Goal: Information Seeking & Learning: Check status

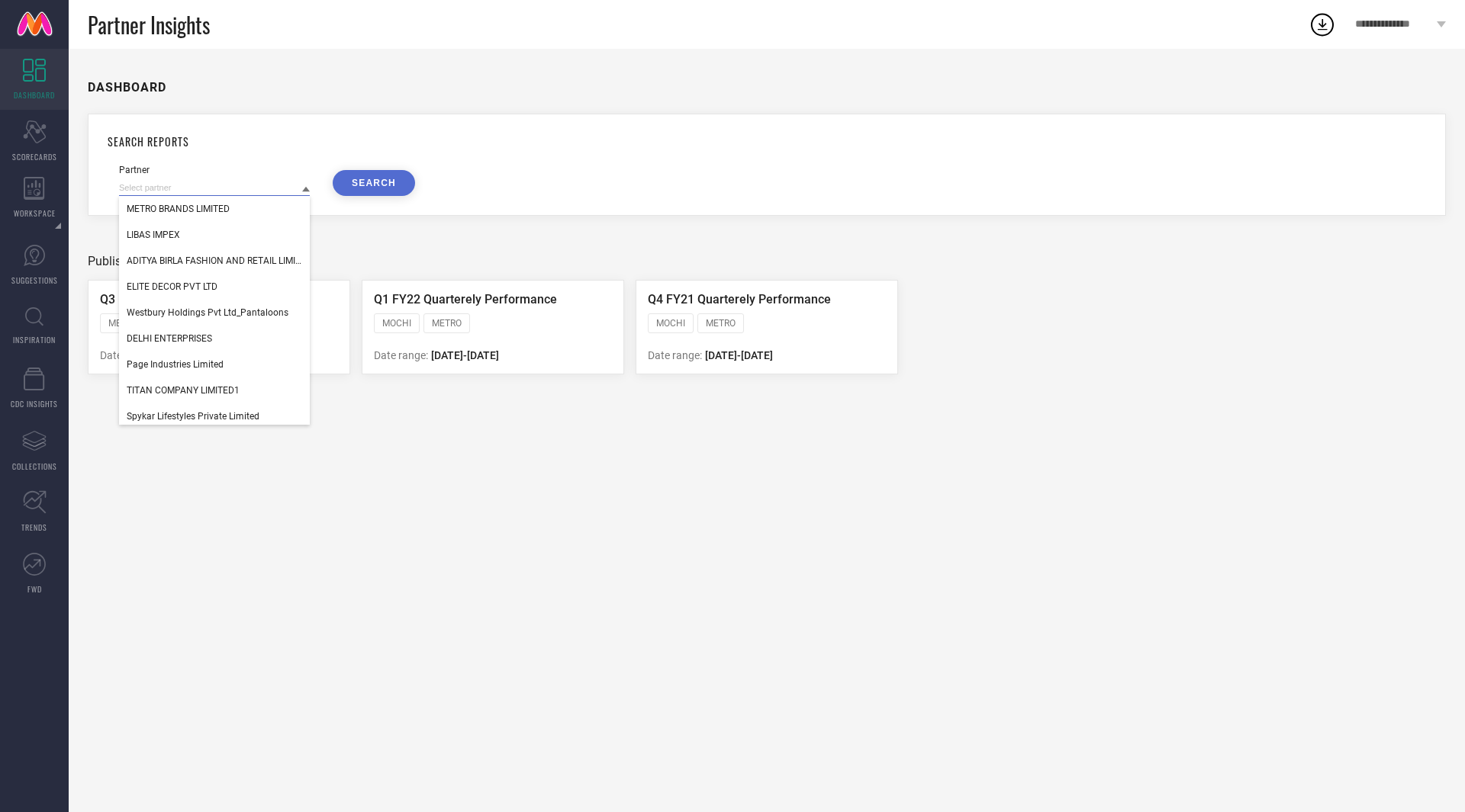
click at [203, 192] on input at bounding box center [214, 188] width 191 height 16
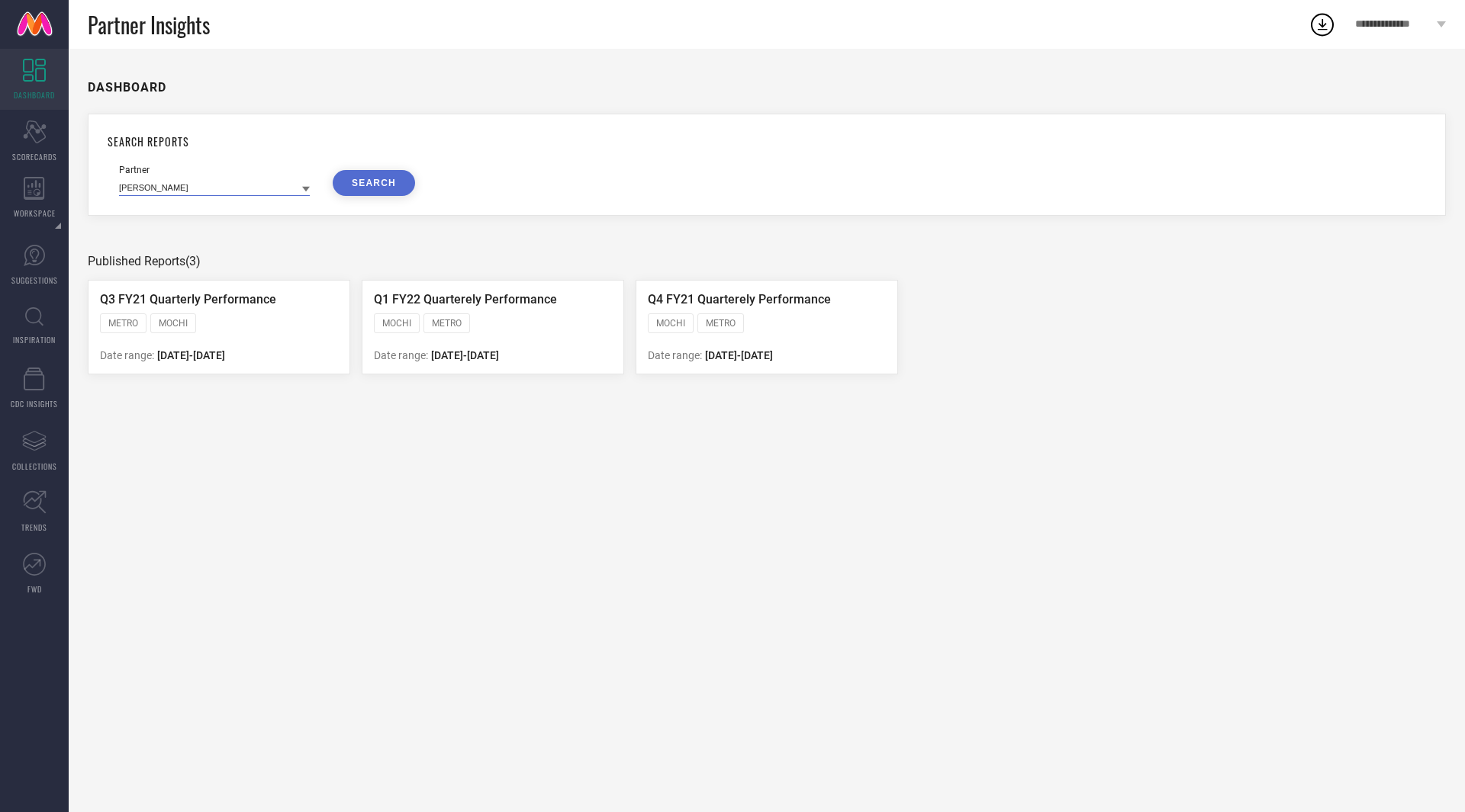
type input "[PERSON_NAME]"
click at [393, 187] on button "SEARCH" at bounding box center [374, 183] width 82 height 26
click at [25, 137] on icon at bounding box center [35, 132] width 23 height 23
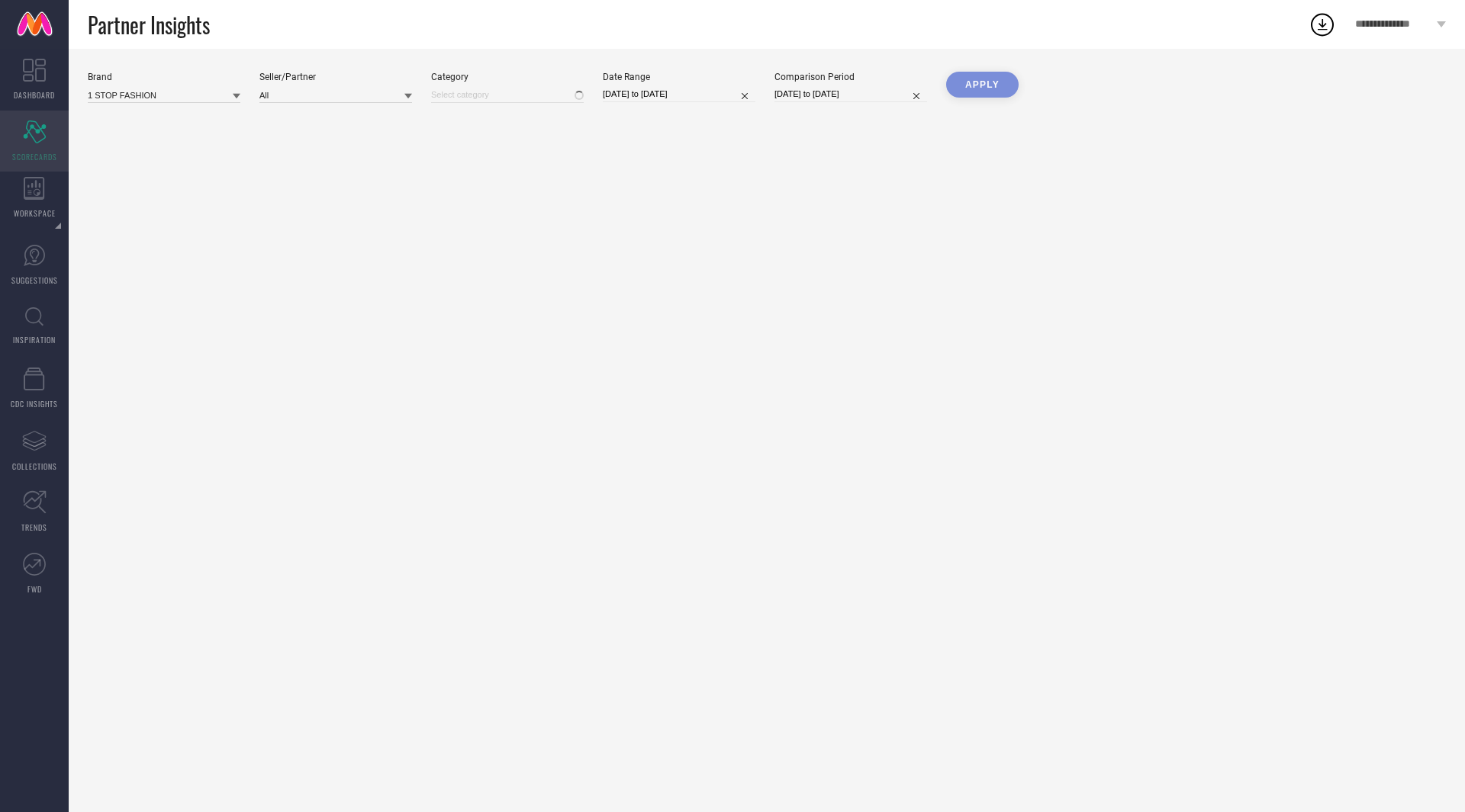
type input "All"
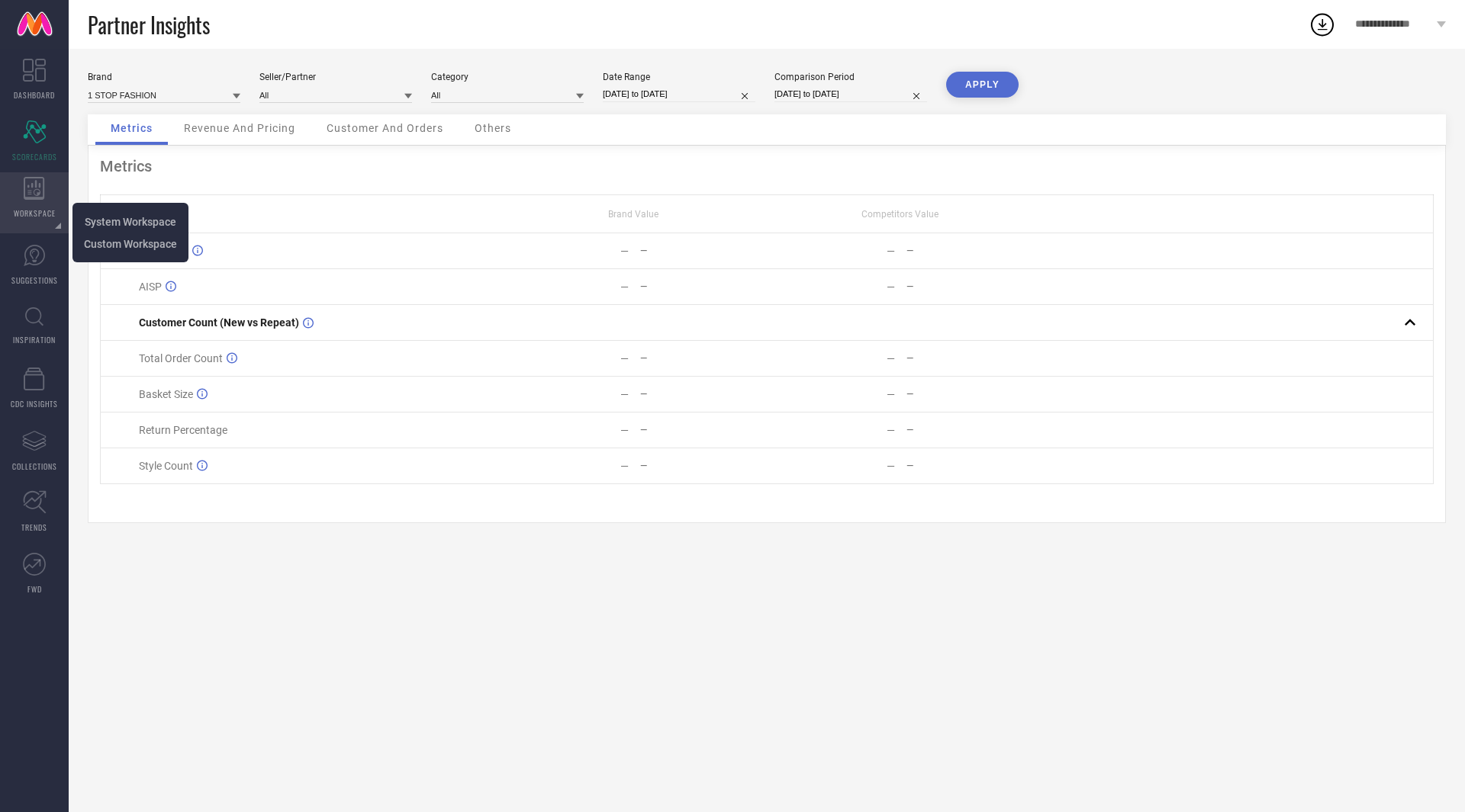
click at [44, 204] on div "WORKSPACE" at bounding box center [34, 203] width 69 height 61
click at [22, 196] on div "WORKSPACE" at bounding box center [34, 203] width 69 height 61
click at [104, 219] on span "System Workspace" at bounding box center [130, 222] width 92 height 12
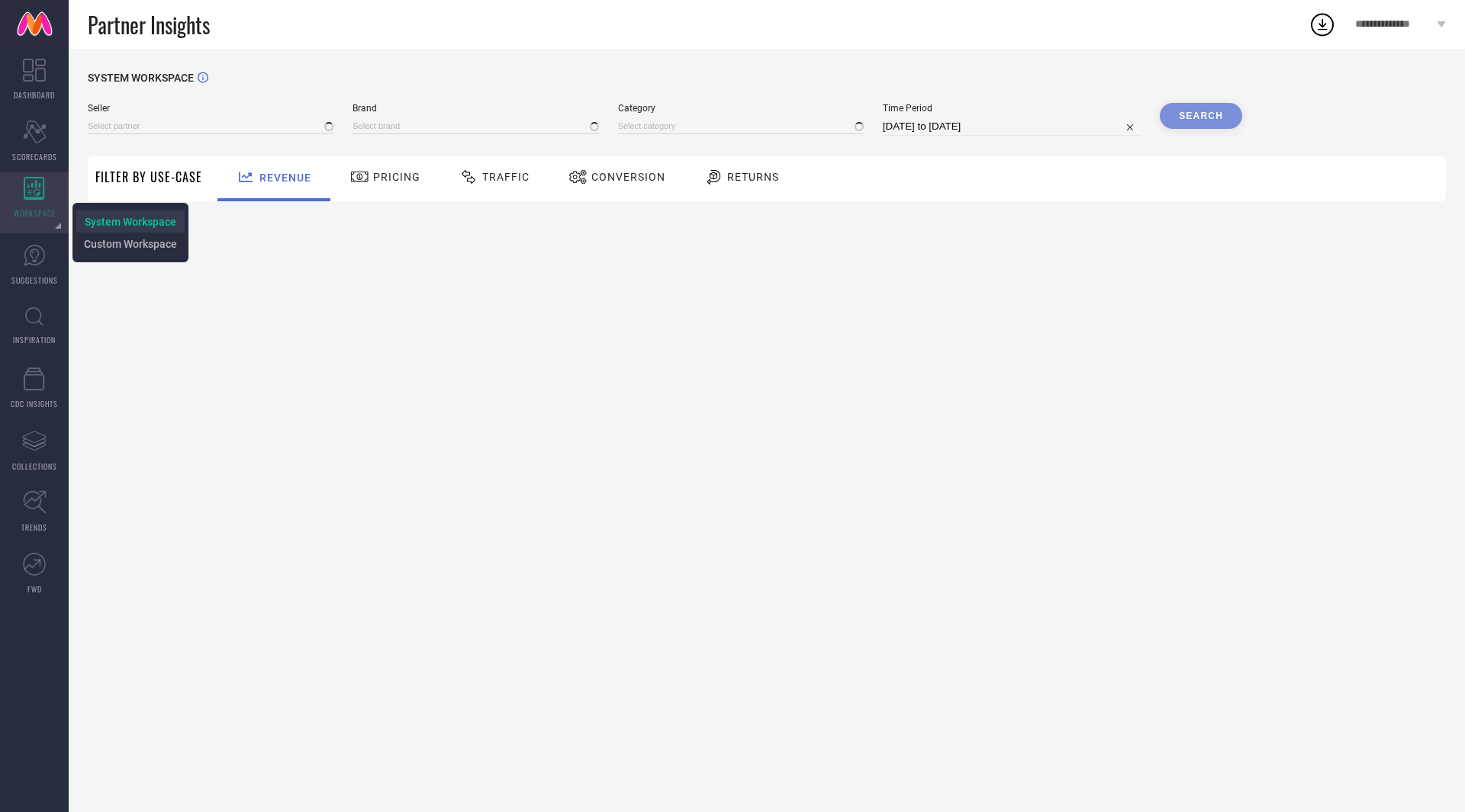
type input "All"
type input "1 STOP FASHION"
type input "All"
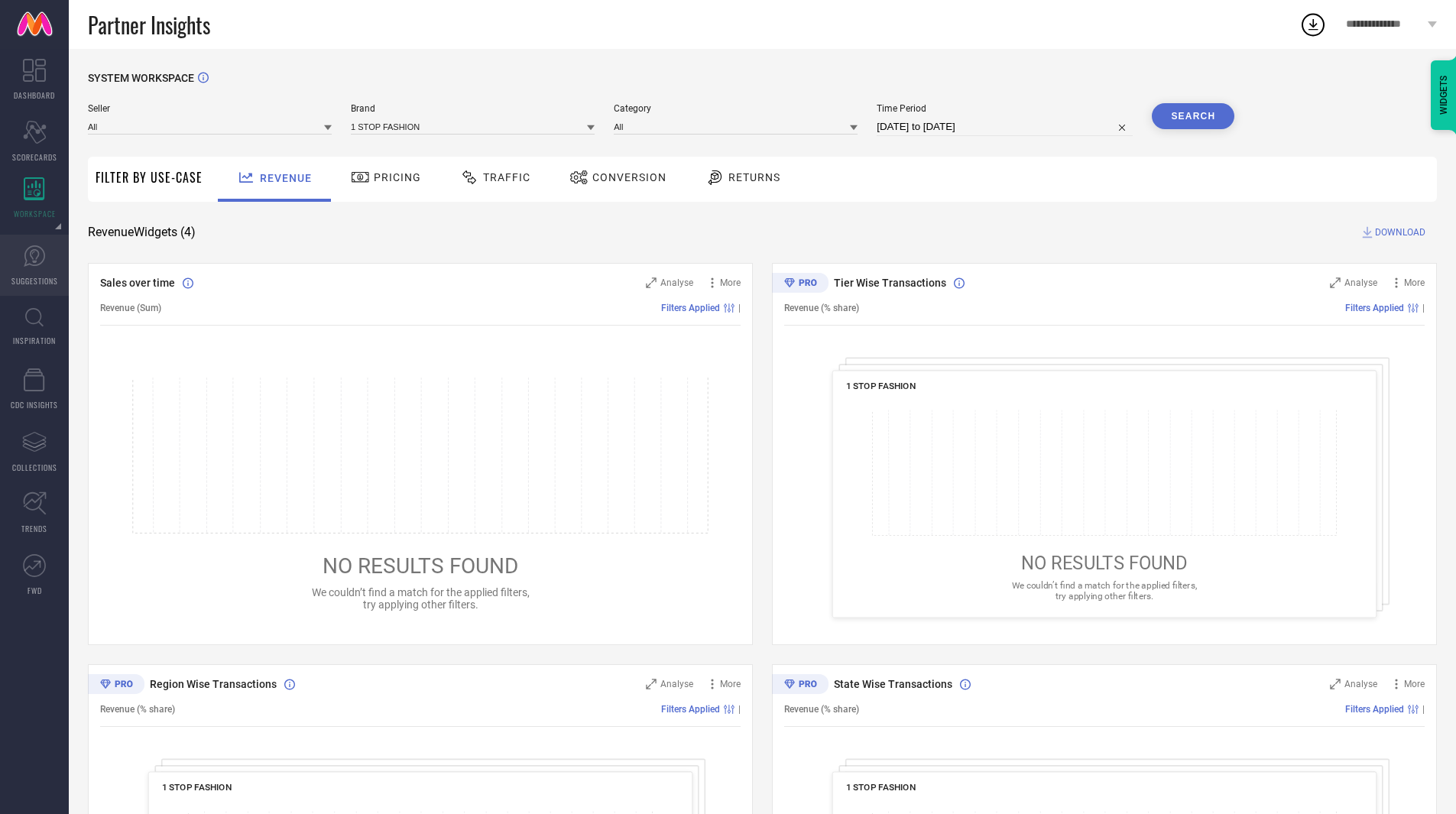
click at [27, 271] on link "SUGGESTIONS" at bounding box center [34, 265] width 69 height 61
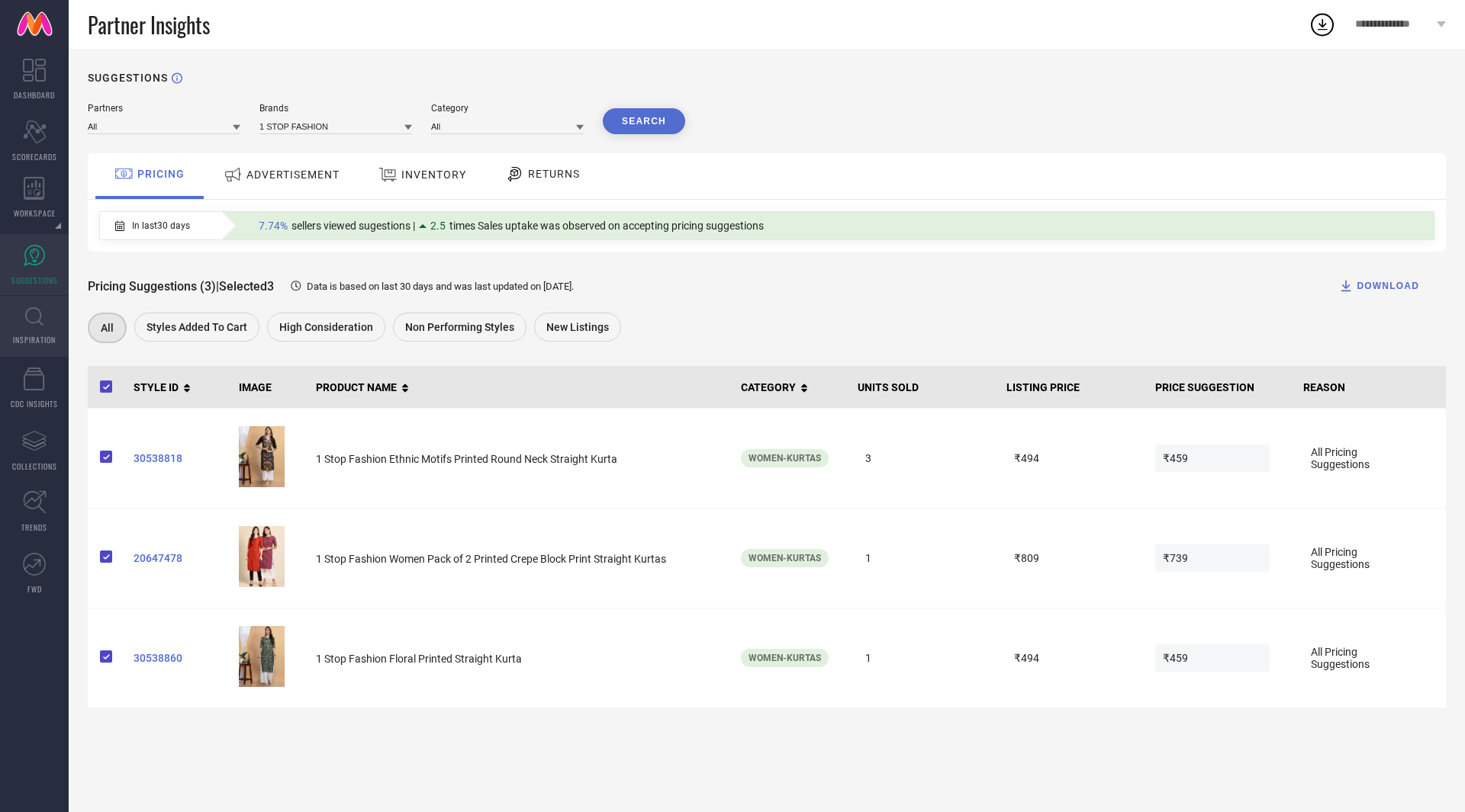
click at [29, 345] on span "INSPIRATION" at bounding box center [34, 340] width 42 height 12
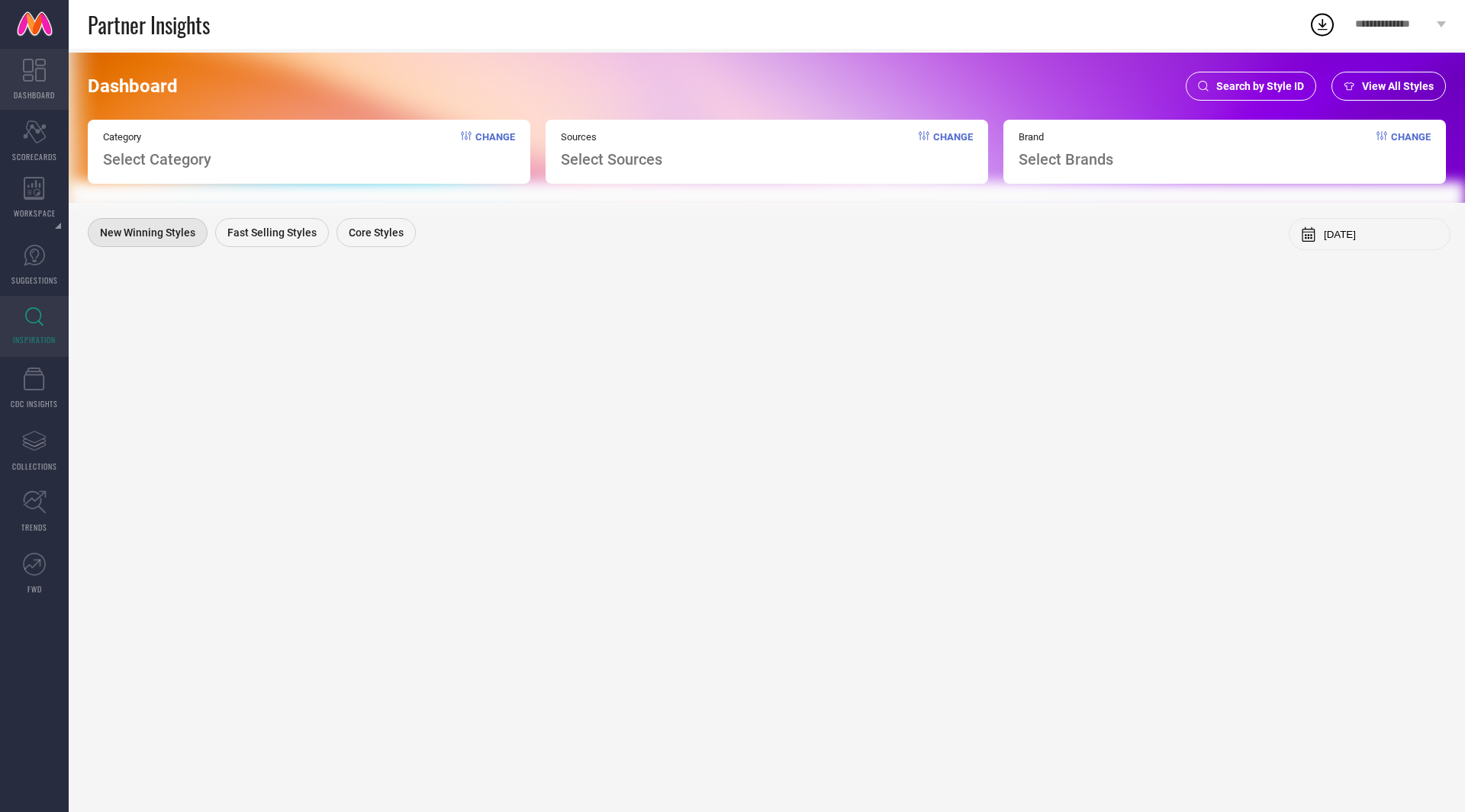
click at [39, 65] on icon at bounding box center [35, 70] width 23 height 23
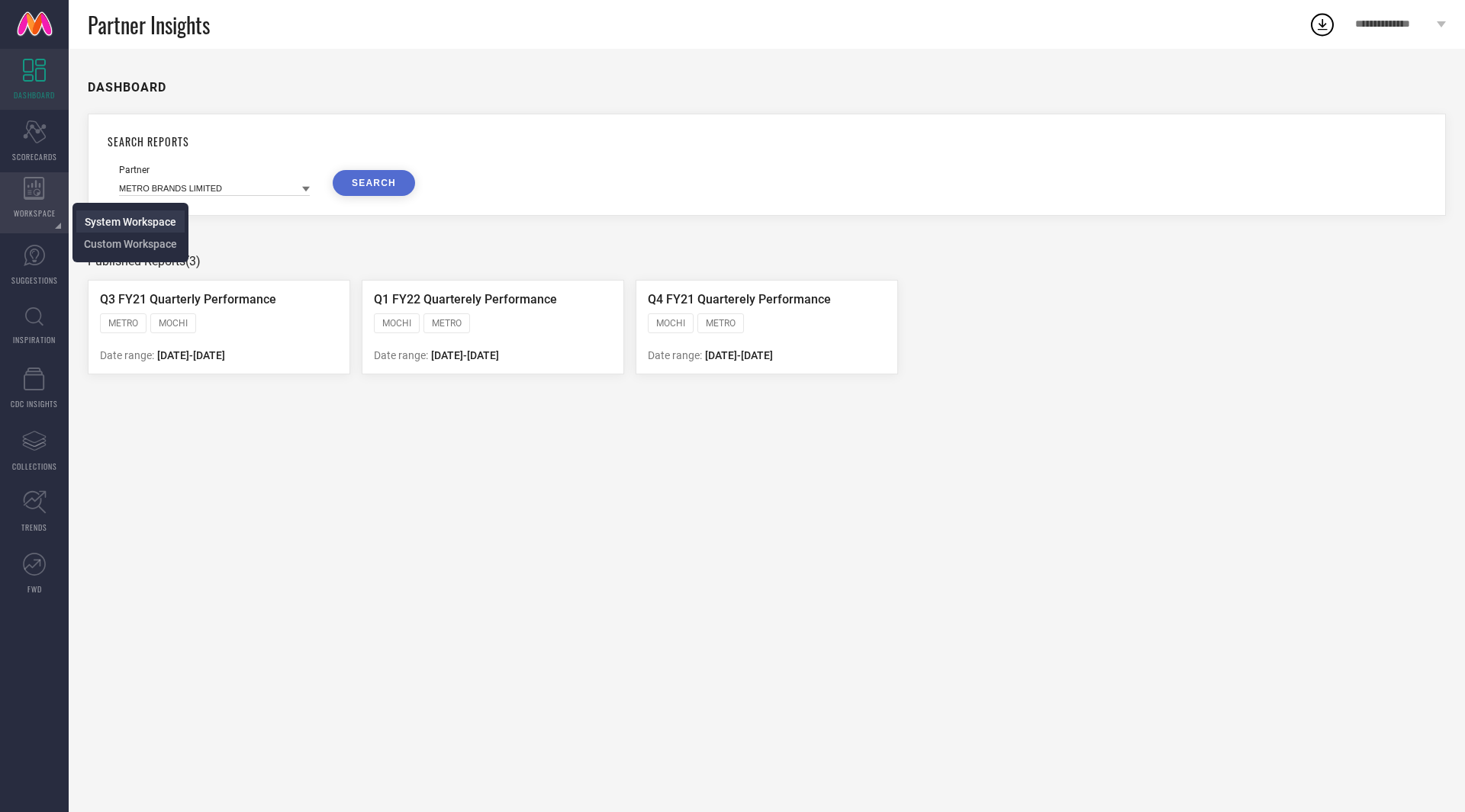
click at [109, 224] on span "System Workspace" at bounding box center [130, 222] width 92 height 12
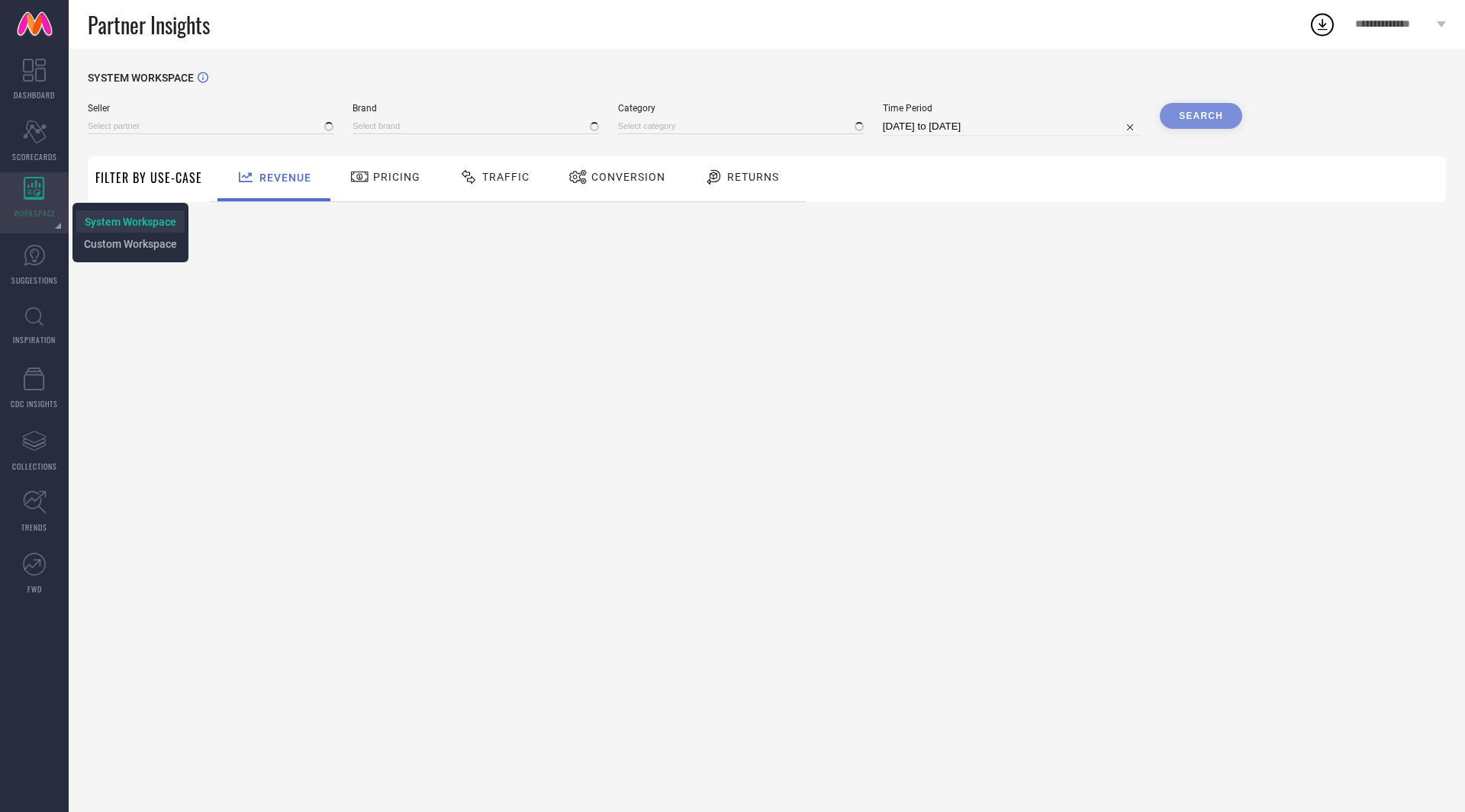
type input "All"
type input "1 STOP FASHION"
type input "All"
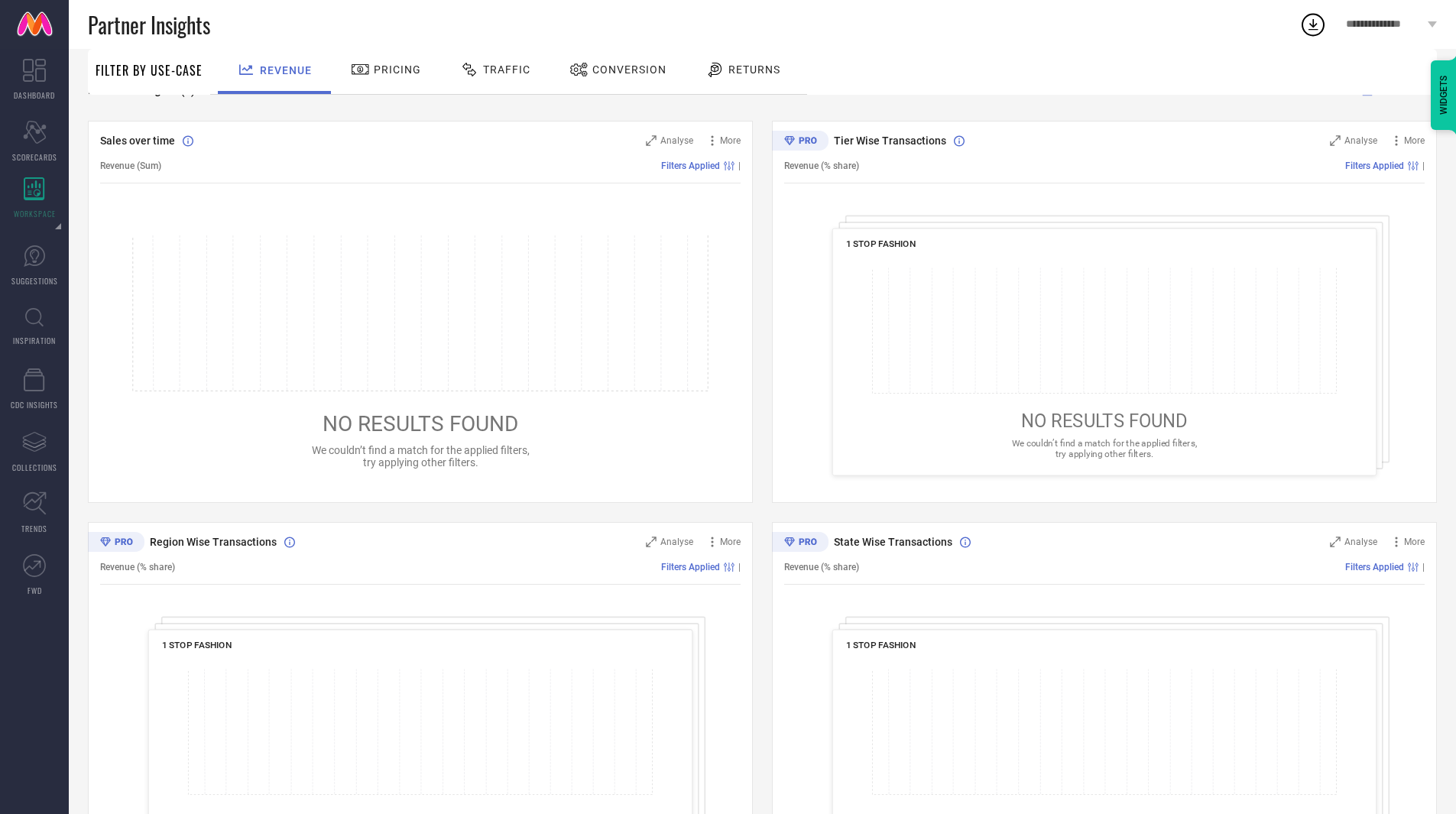
scroll to position [144, 0]
click at [399, 70] on span "Pricing" at bounding box center [397, 70] width 47 height 12
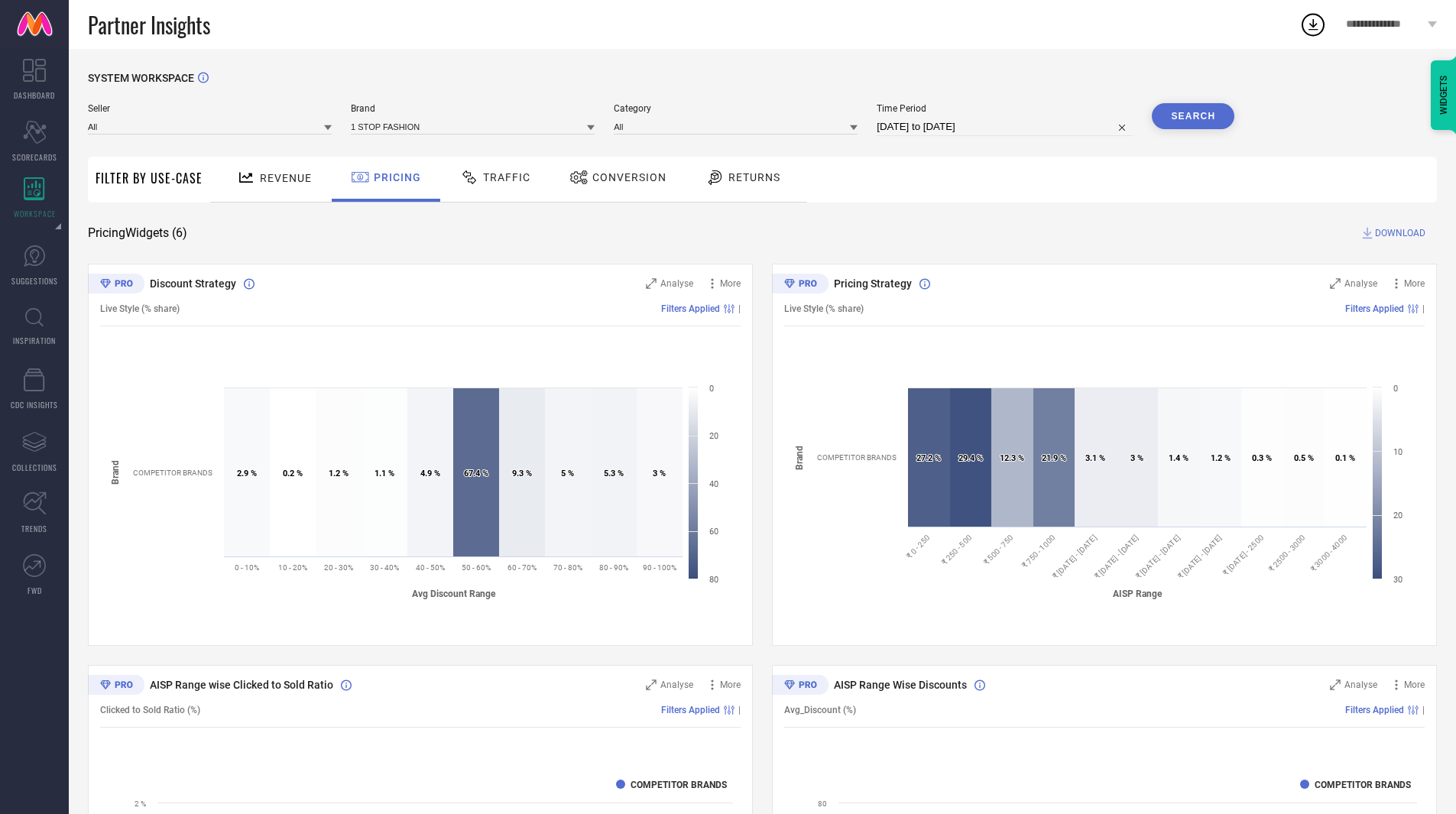
click at [484, 178] on span "Traffic" at bounding box center [506, 178] width 47 height 12
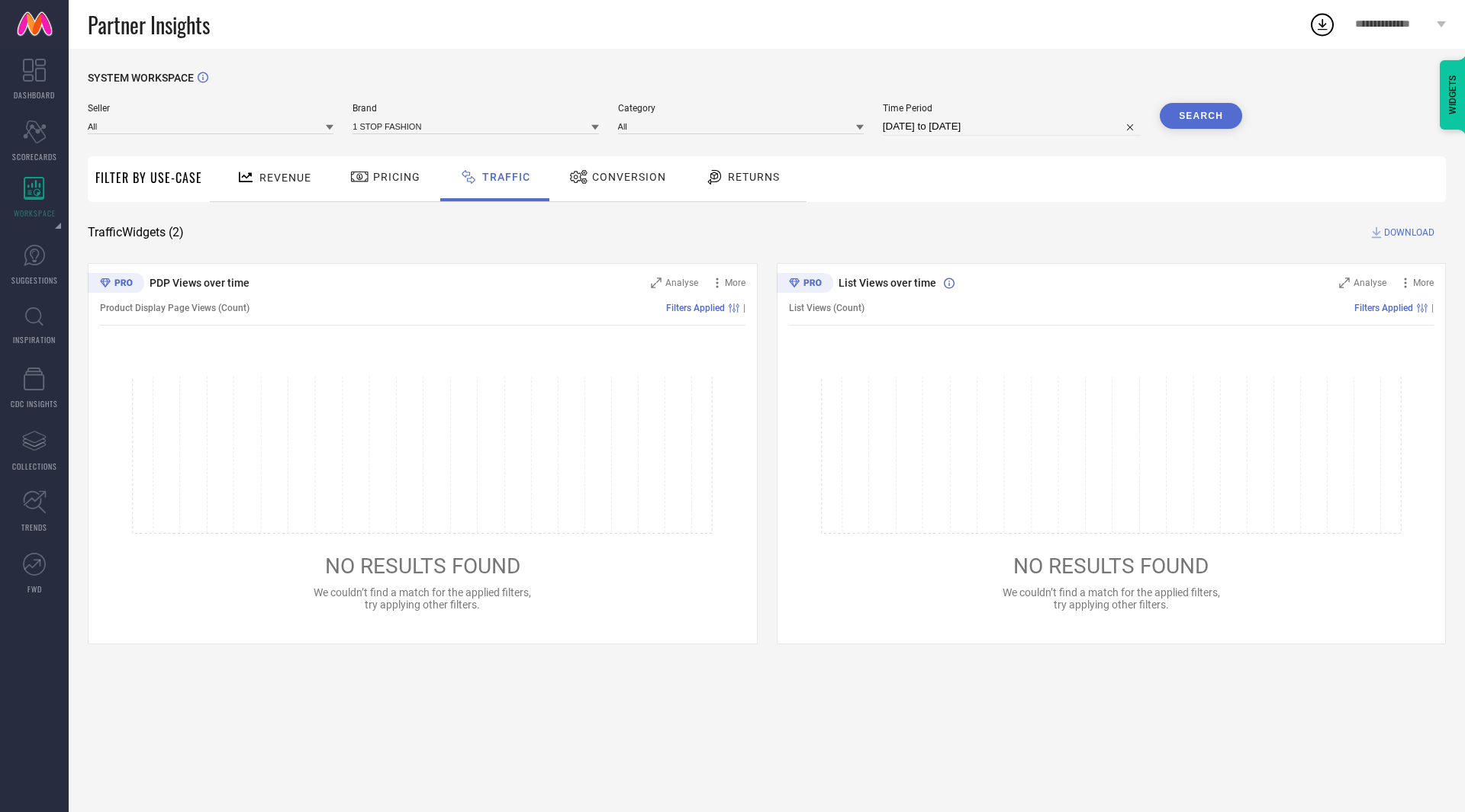
click at [605, 173] on span "Conversion" at bounding box center [629, 177] width 74 height 12
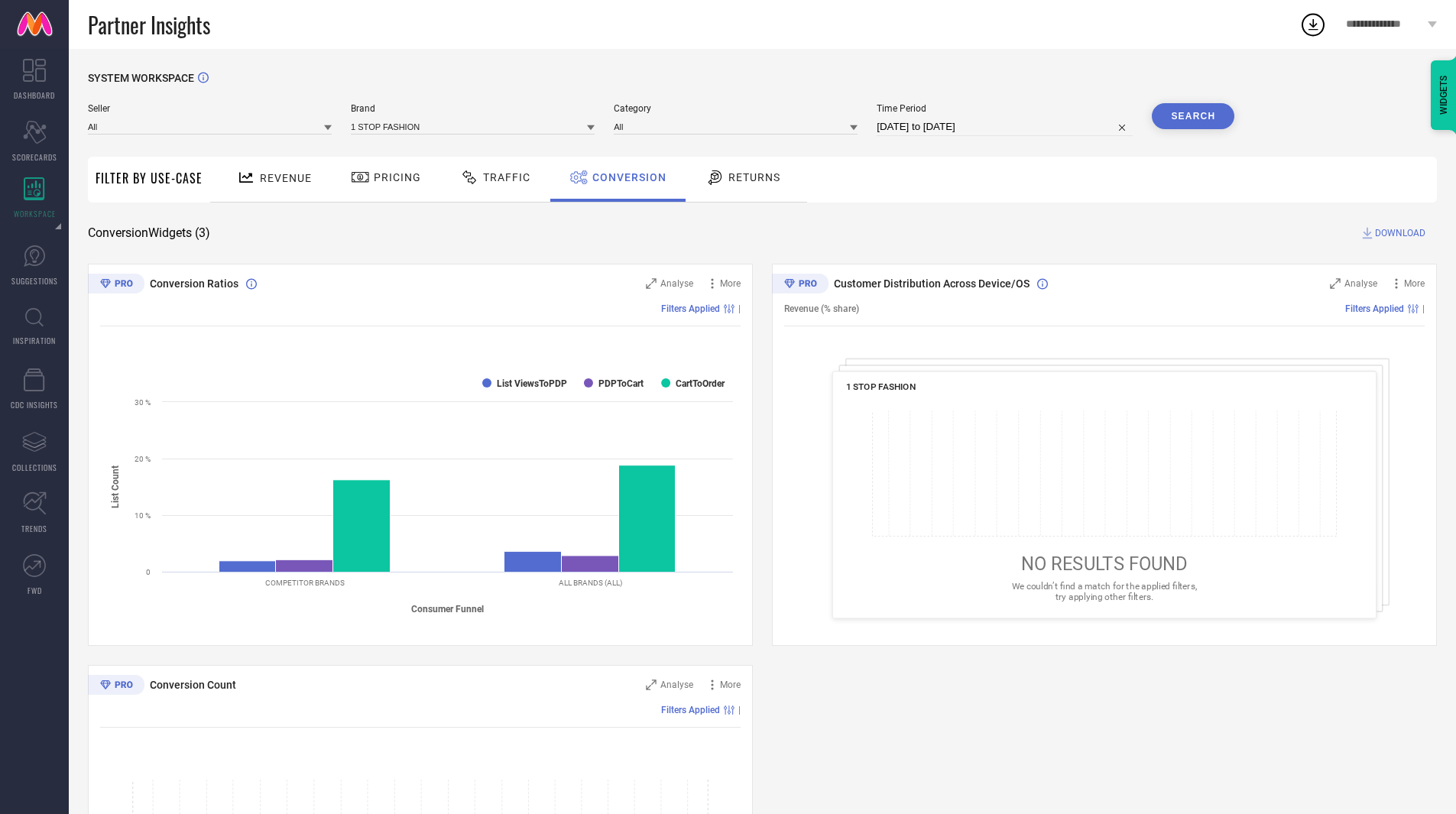
click at [278, 182] on span "Revenue" at bounding box center [286, 178] width 52 height 12
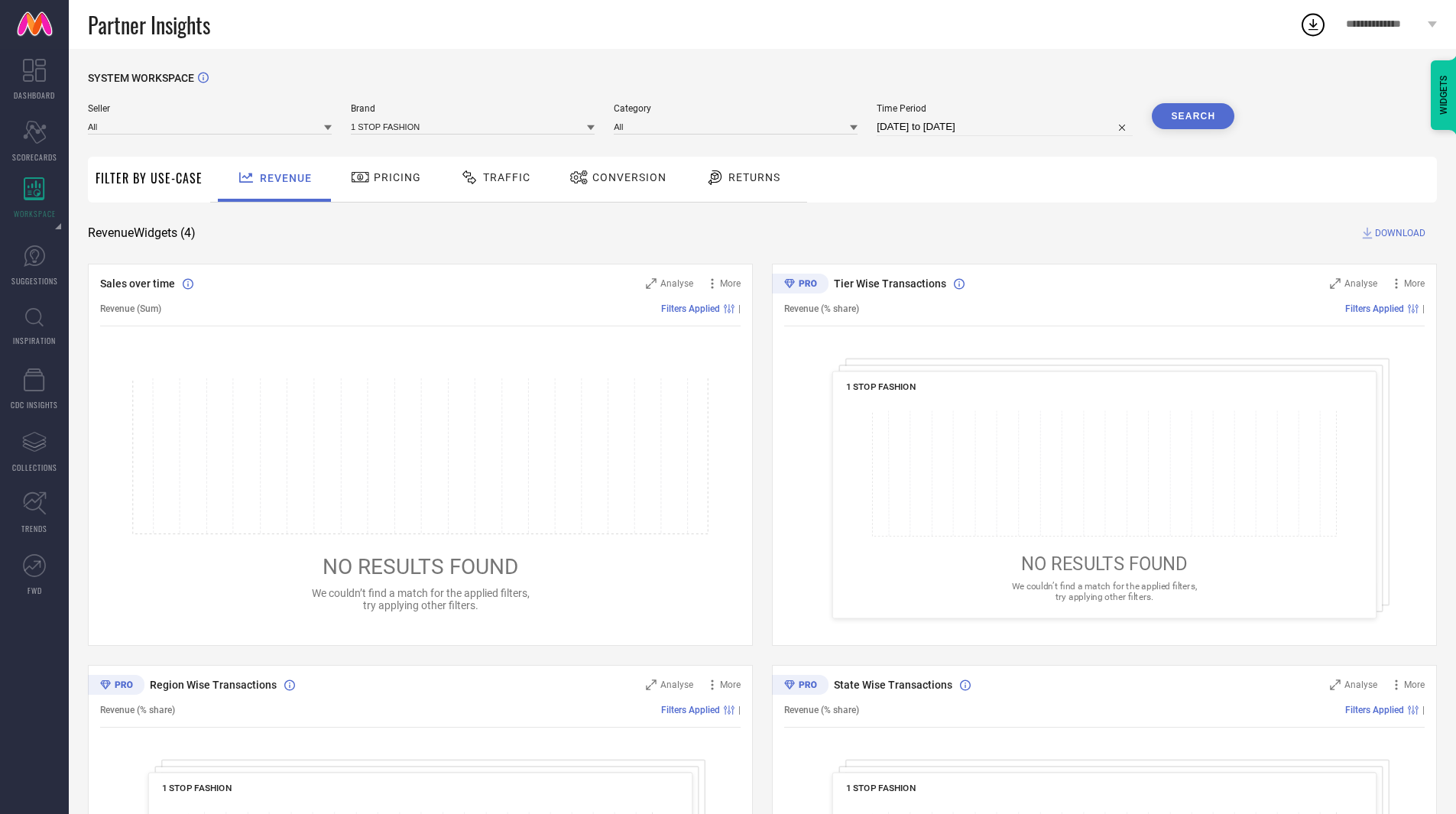
click at [376, 188] on div "Pricing" at bounding box center [386, 178] width 78 height 26
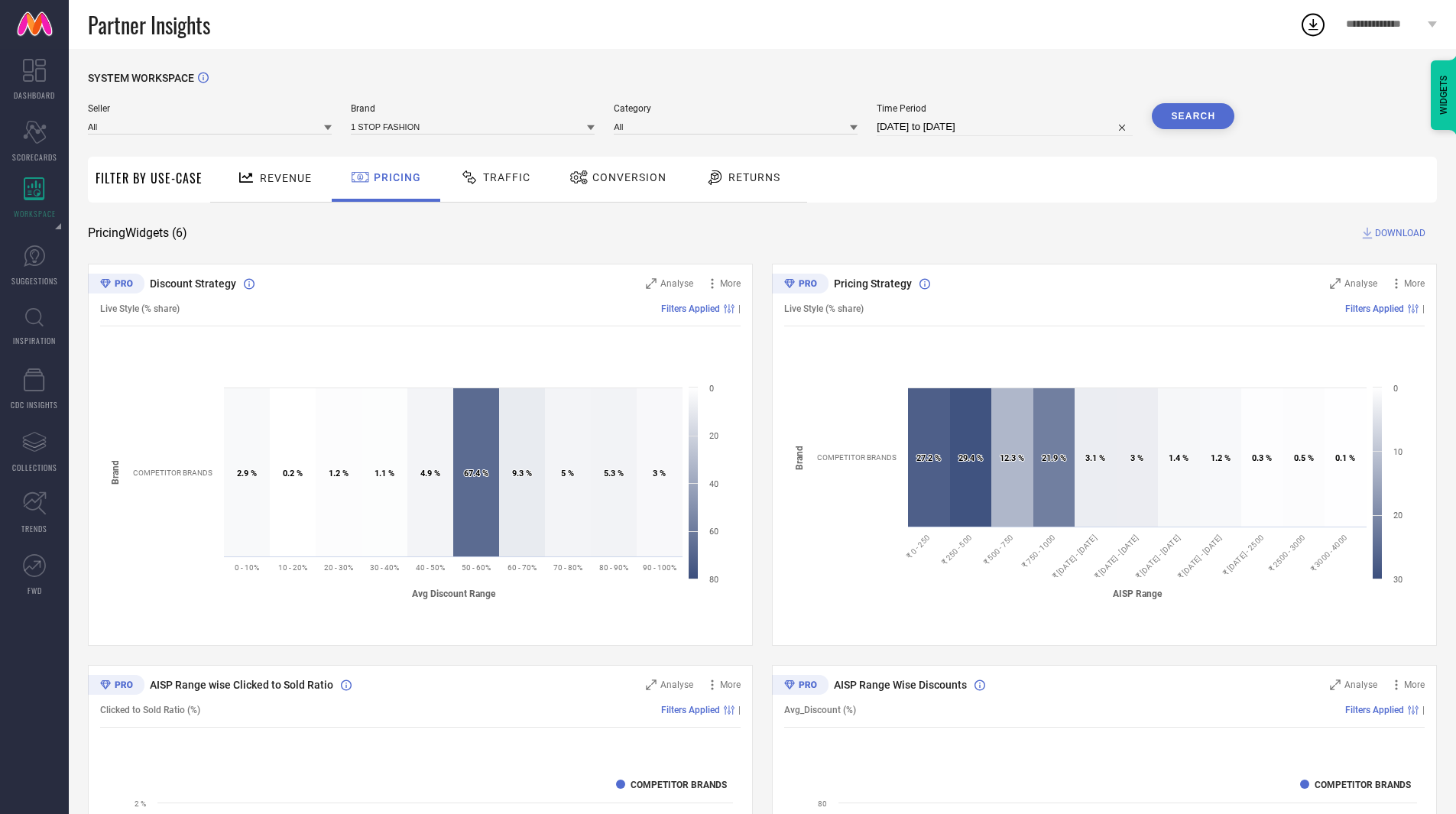
click at [499, 180] on span "Traffic" at bounding box center [506, 178] width 47 height 12
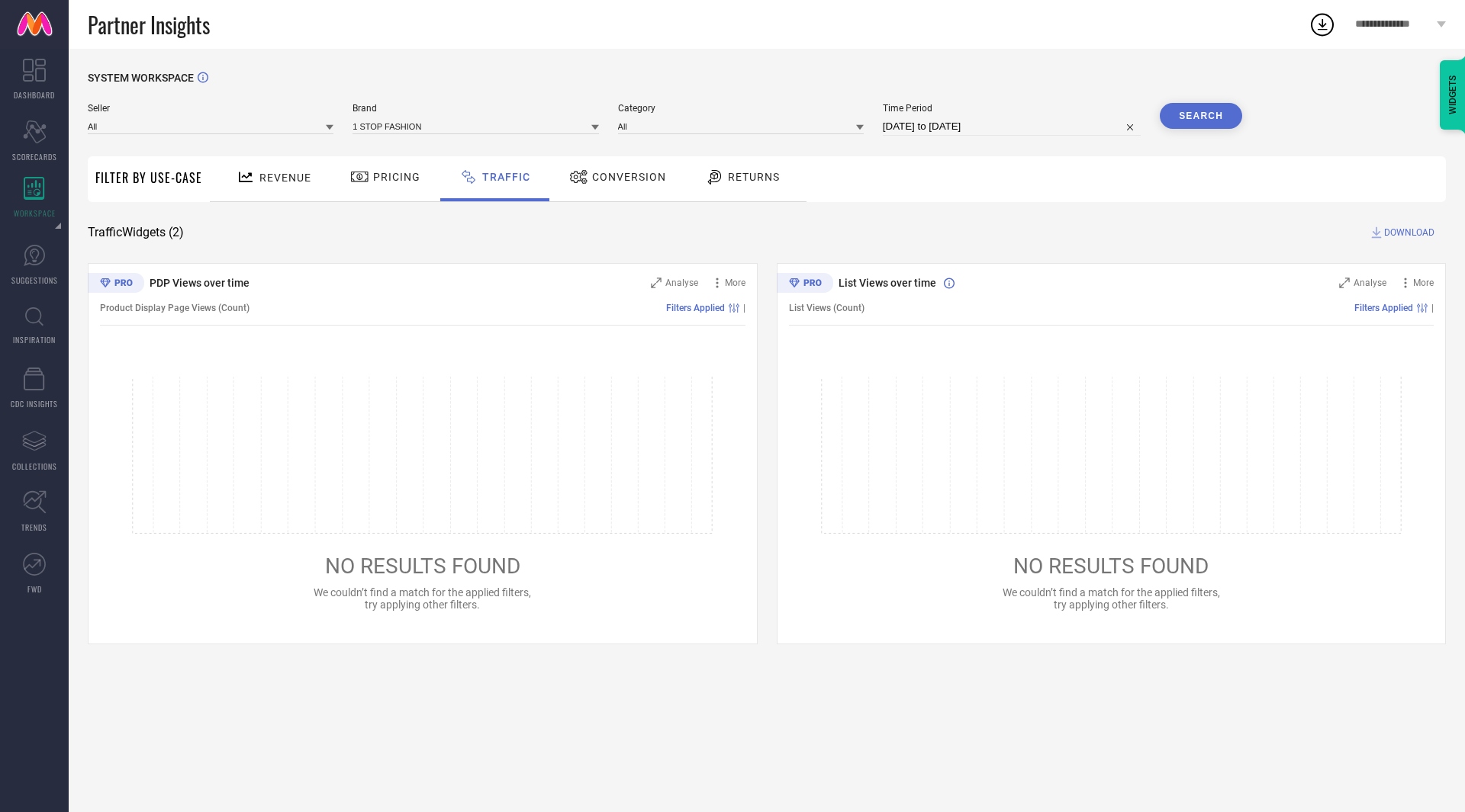
click at [601, 175] on span "Conversion" at bounding box center [629, 177] width 74 height 12
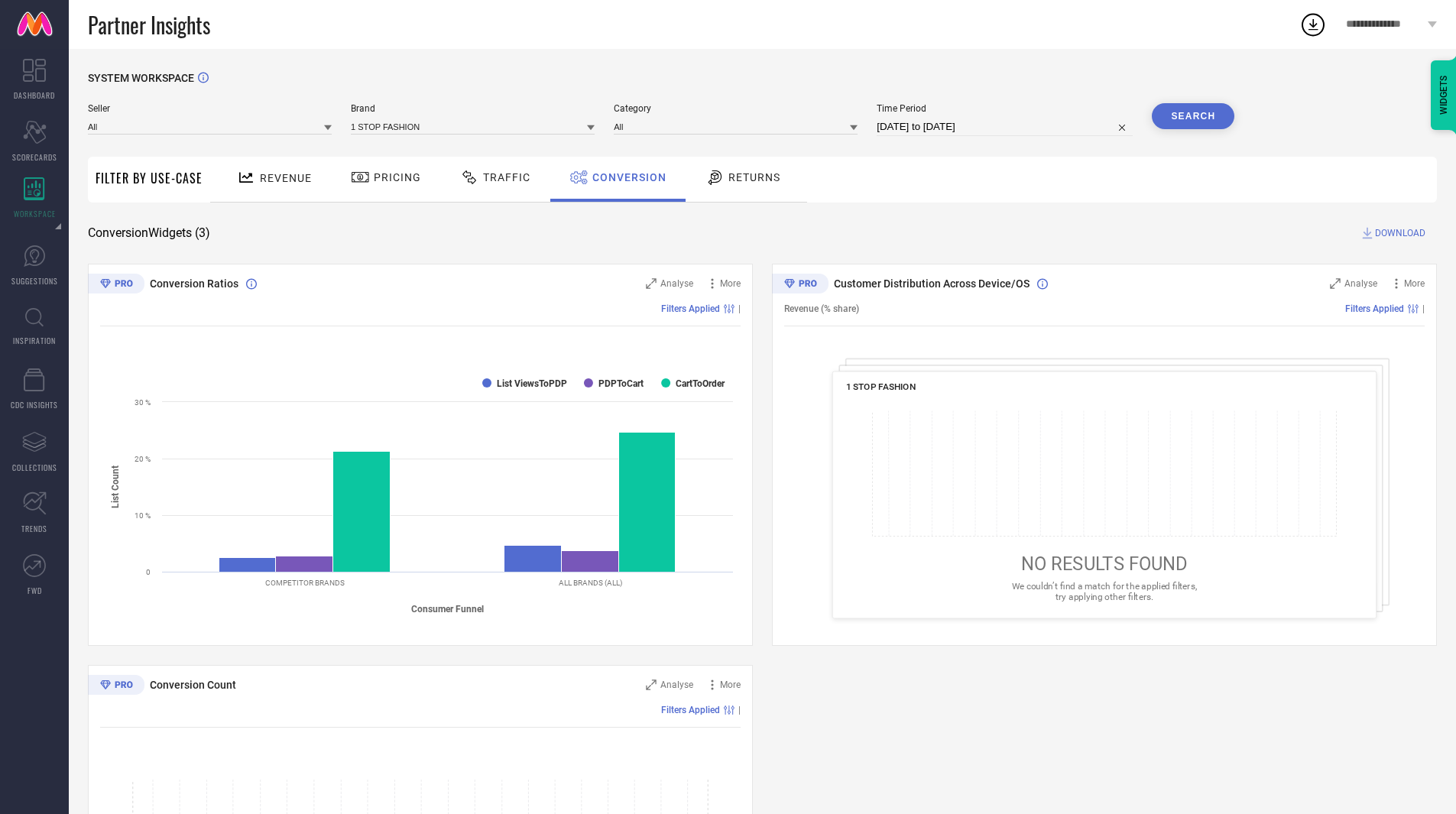
click at [760, 181] on span "Returns" at bounding box center [754, 178] width 52 height 12
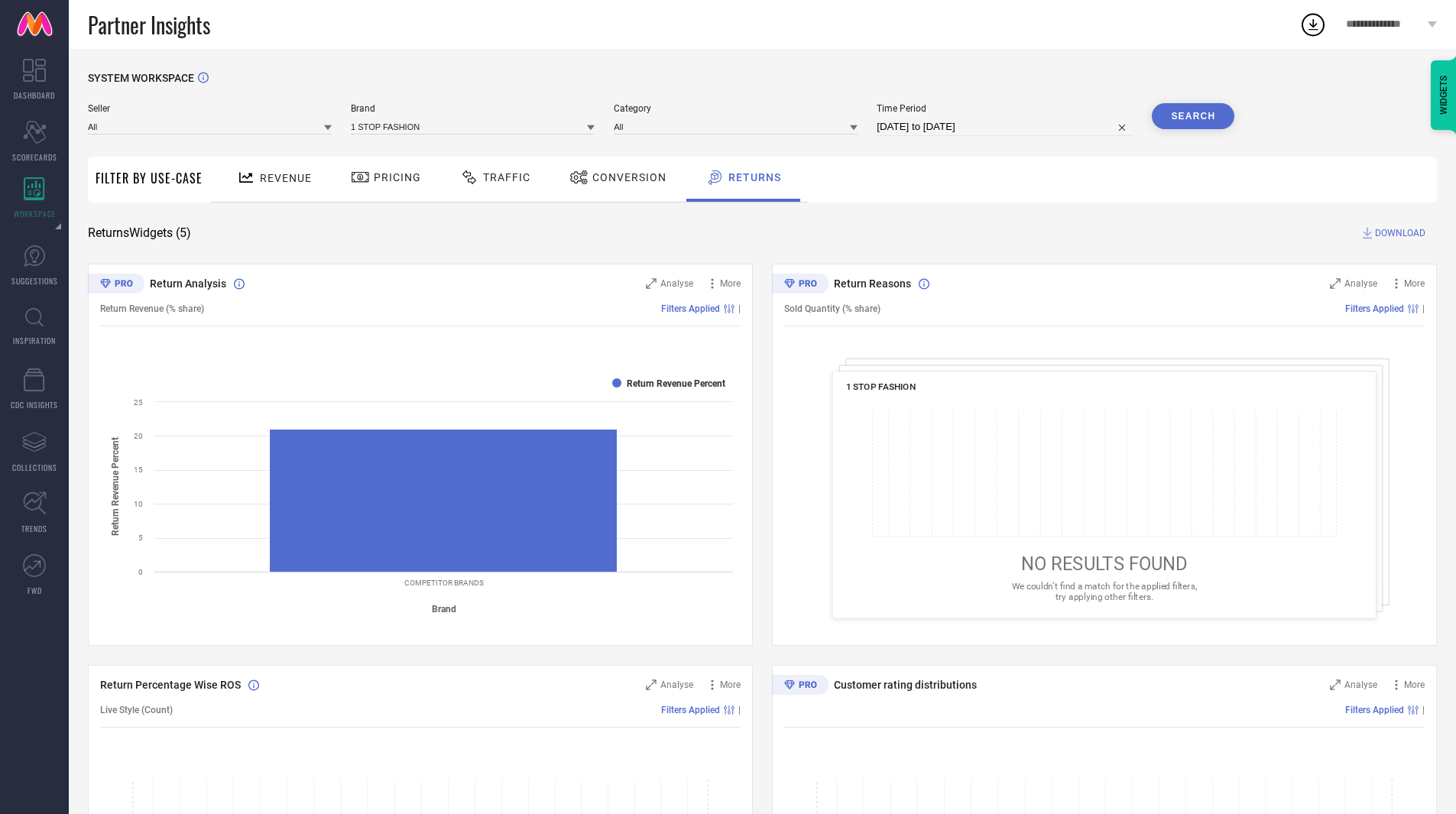
click at [747, 44] on div "Partner Insights" at bounding box center [693, 24] width 1211 height 49
click at [818, 49] on div "SYSTEM WORKSPACE Seller All Brand 1 STOP FASHION Category All Time Period [DATE…" at bounding box center [762, 760] width 1387 height 1423
